Goal: Task Accomplishment & Management: Complete application form

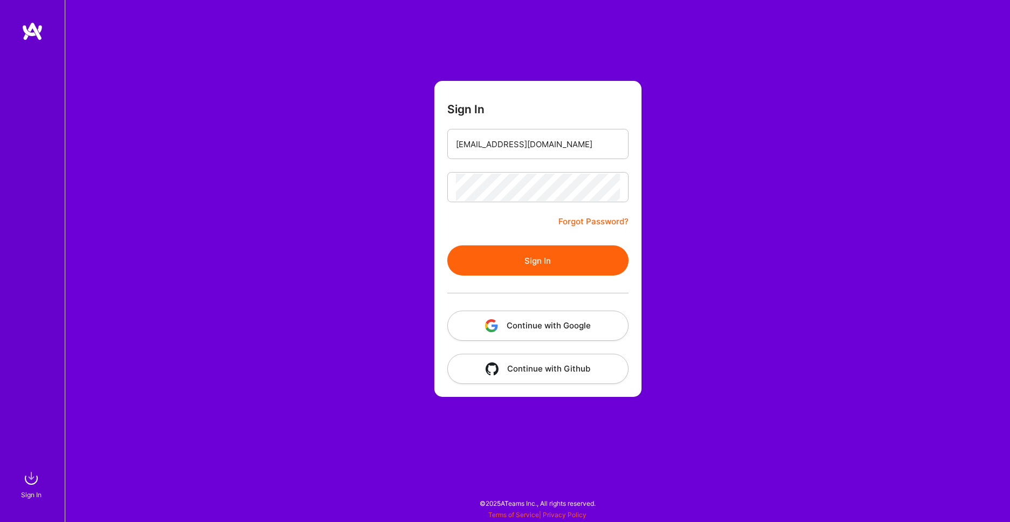
type input "[EMAIL_ADDRESS][DOMAIN_NAME]"
click at [502, 264] on button "Sign In" at bounding box center [537, 261] width 181 height 30
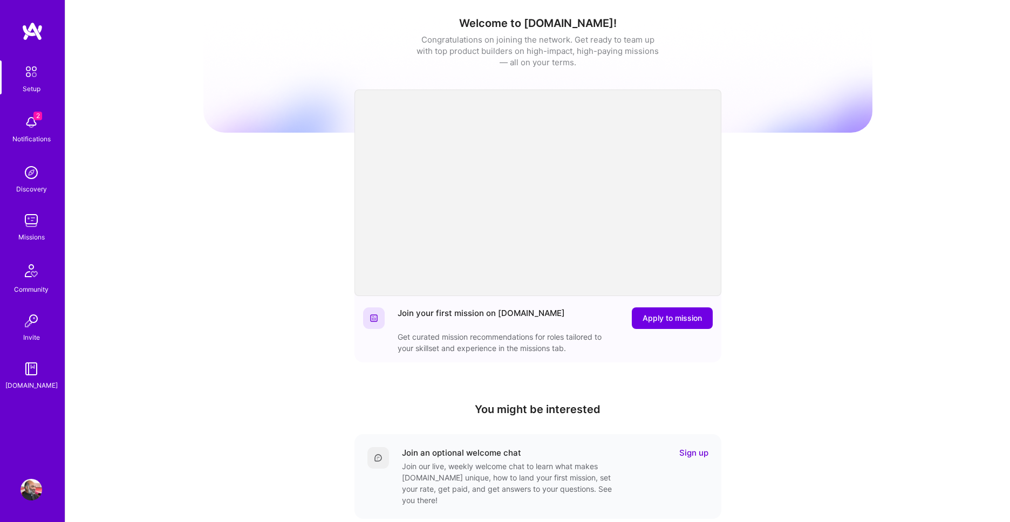
click at [37, 140] on div "Notifications" at bounding box center [31, 138] width 38 height 11
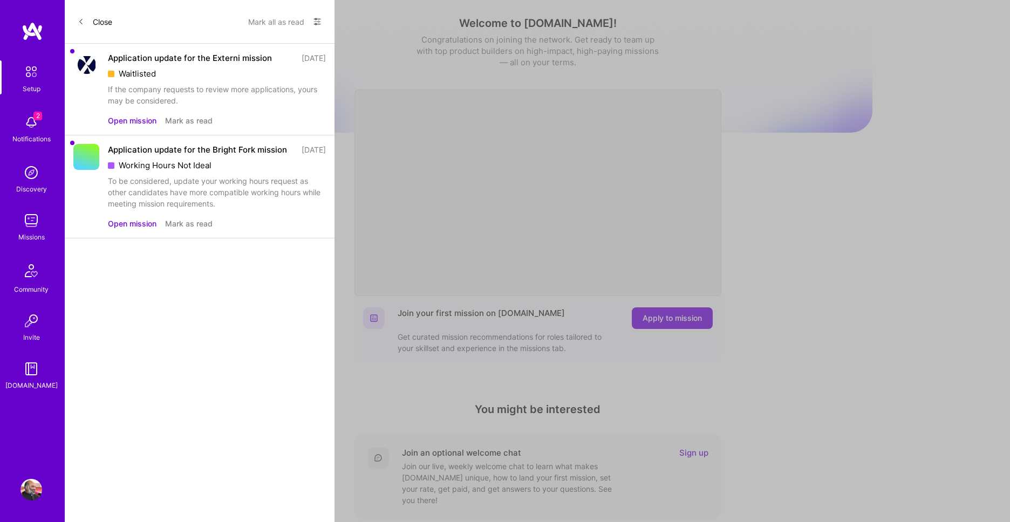
click at [142, 229] on button "Open mission" at bounding box center [132, 223] width 49 height 11
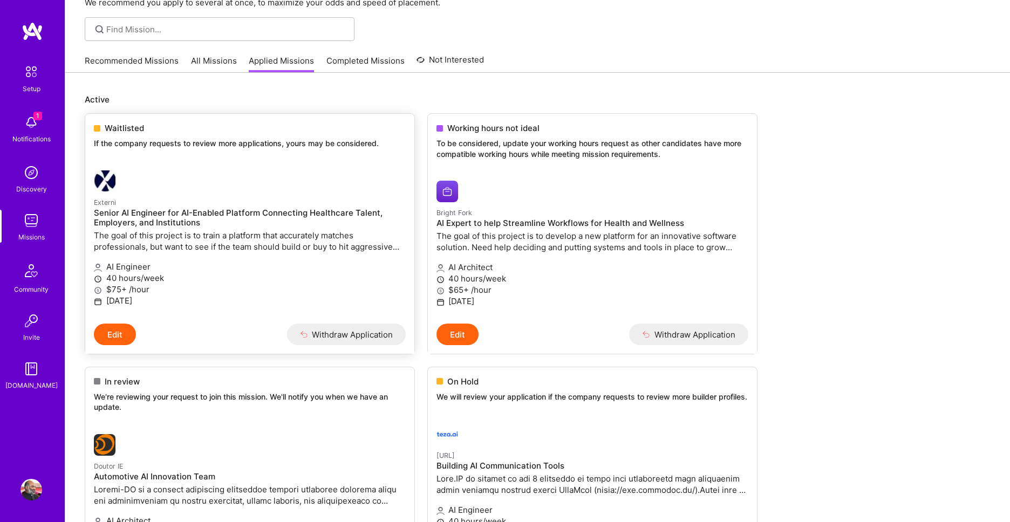
scroll to position [123, 0]
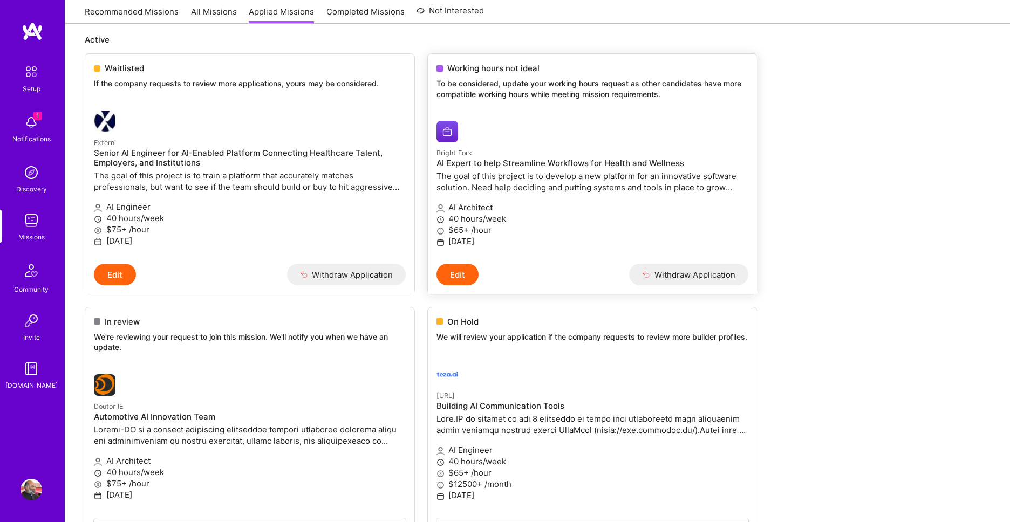
click at [464, 279] on button "Edit" at bounding box center [458, 275] width 42 height 22
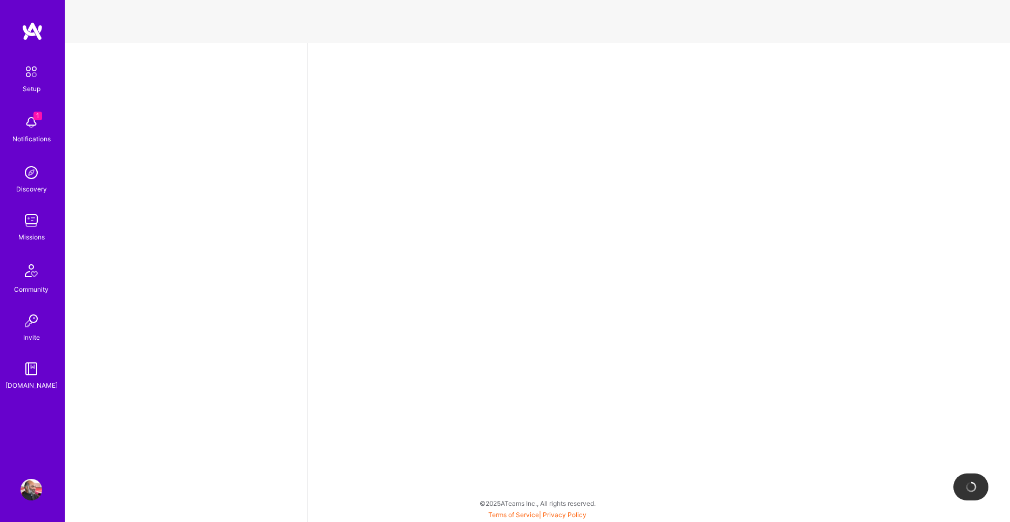
select select "IN"
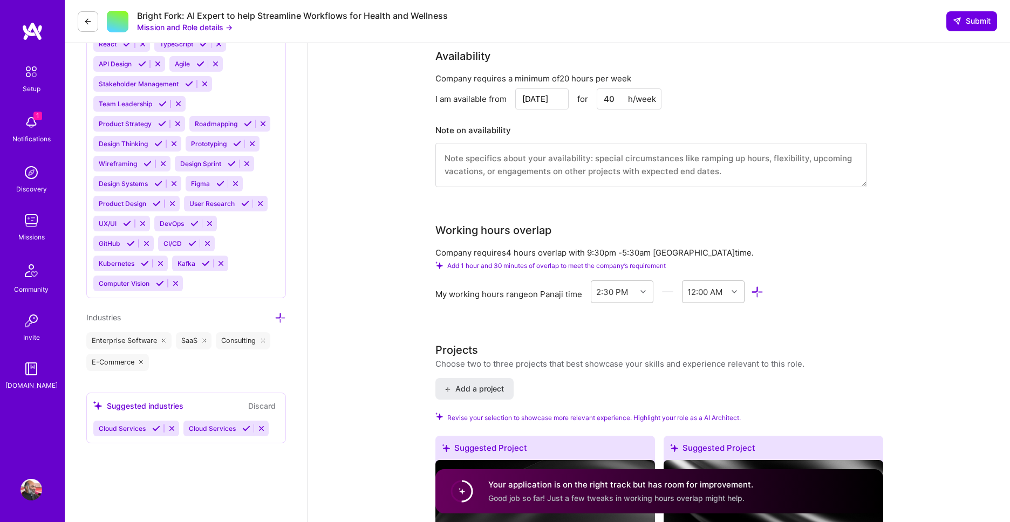
scroll to position [984, 0]
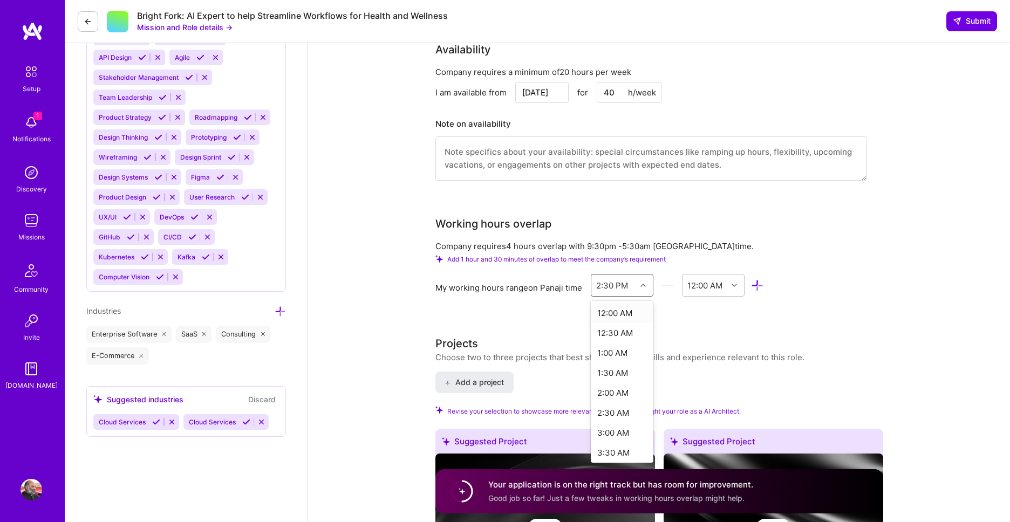
click at [641, 288] on div at bounding box center [644, 285] width 17 height 14
click at [628, 431] on div "4:30 AM" at bounding box center [622, 431] width 63 height 20
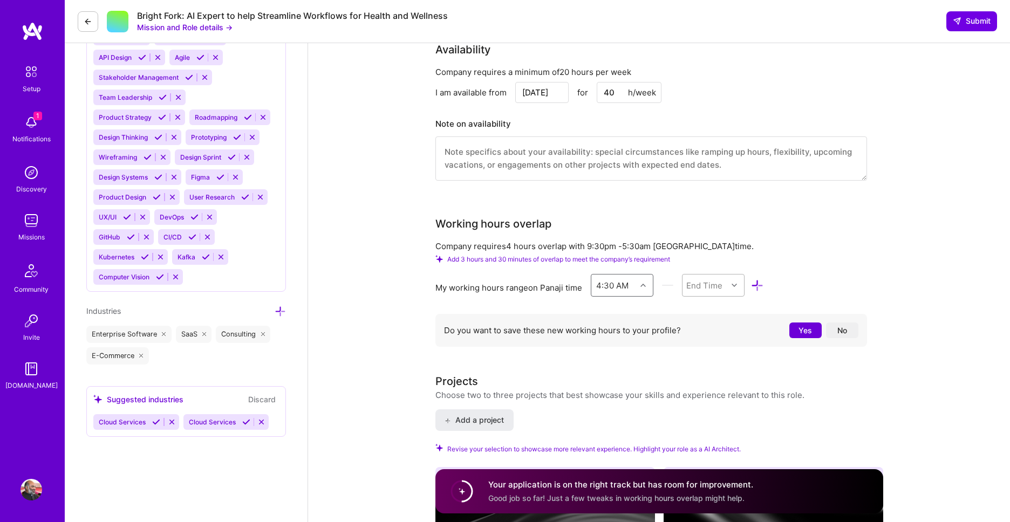
click at [739, 289] on div at bounding box center [735, 285] width 17 height 14
click at [717, 411] on div "1:00 PM" at bounding box center [713, 407] width 63 height 20
click at [732, 284] on div at bounding box center [735, 285] width 17 height 14
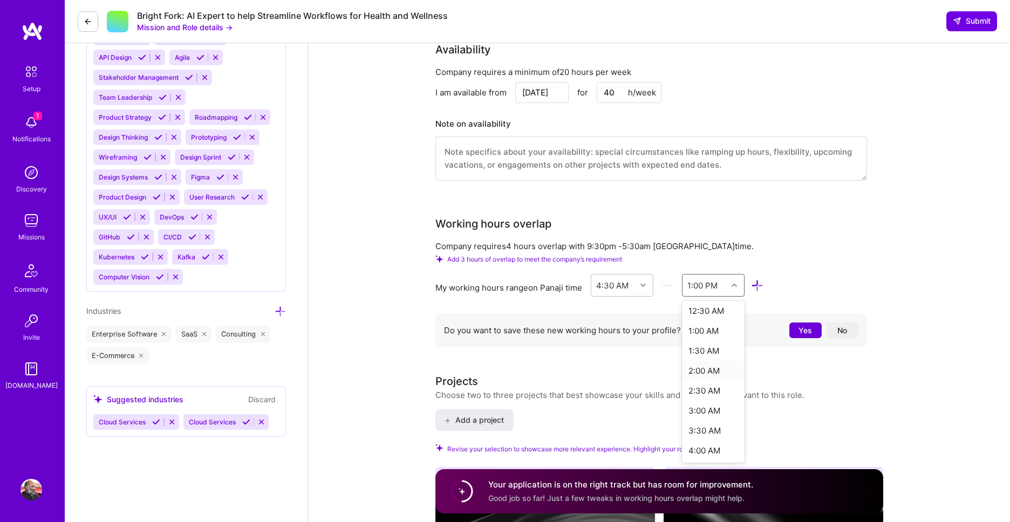
click at [734, 371] on div "2:00 AM" at bounding box center [713, 371] width 63 height 20
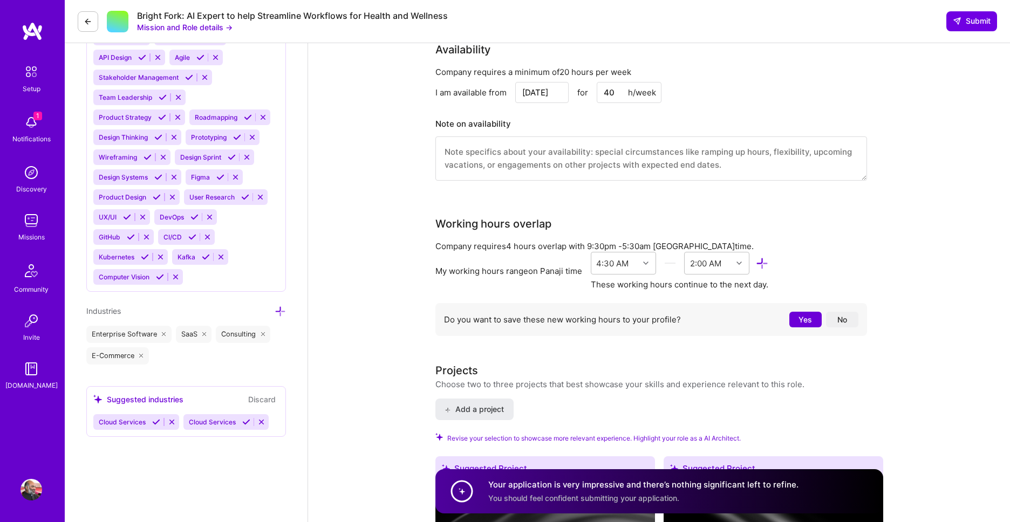
click at [911, 261] on div "Your profile is under review Thanks for requesting to join [DOMAIN_NAME]. We re…" at bounding box center [659, 203] width 702 height 2289
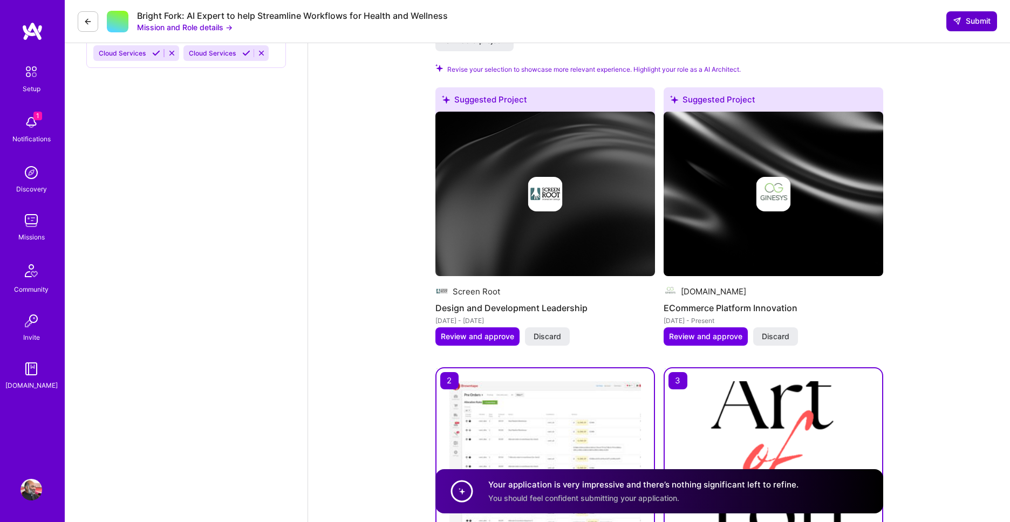
click at [972, 24] on span "Submit" at bounding box center [972, 21] width 38 height 11
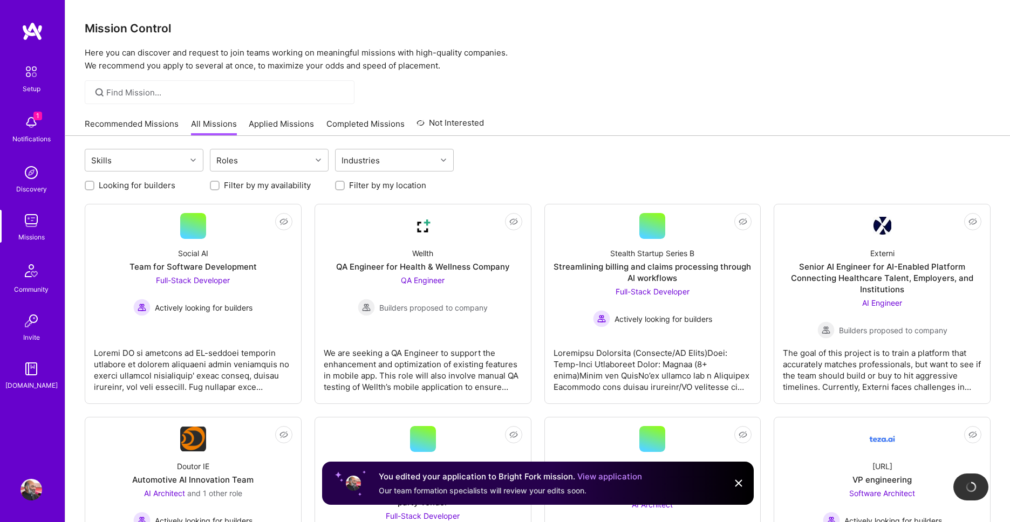
click at [269, 127] on link "Applied Missions" at bounding box center [281, 127] width 65 height 18
